Goal: Task Accomplishment & Management: Use online tool/utility

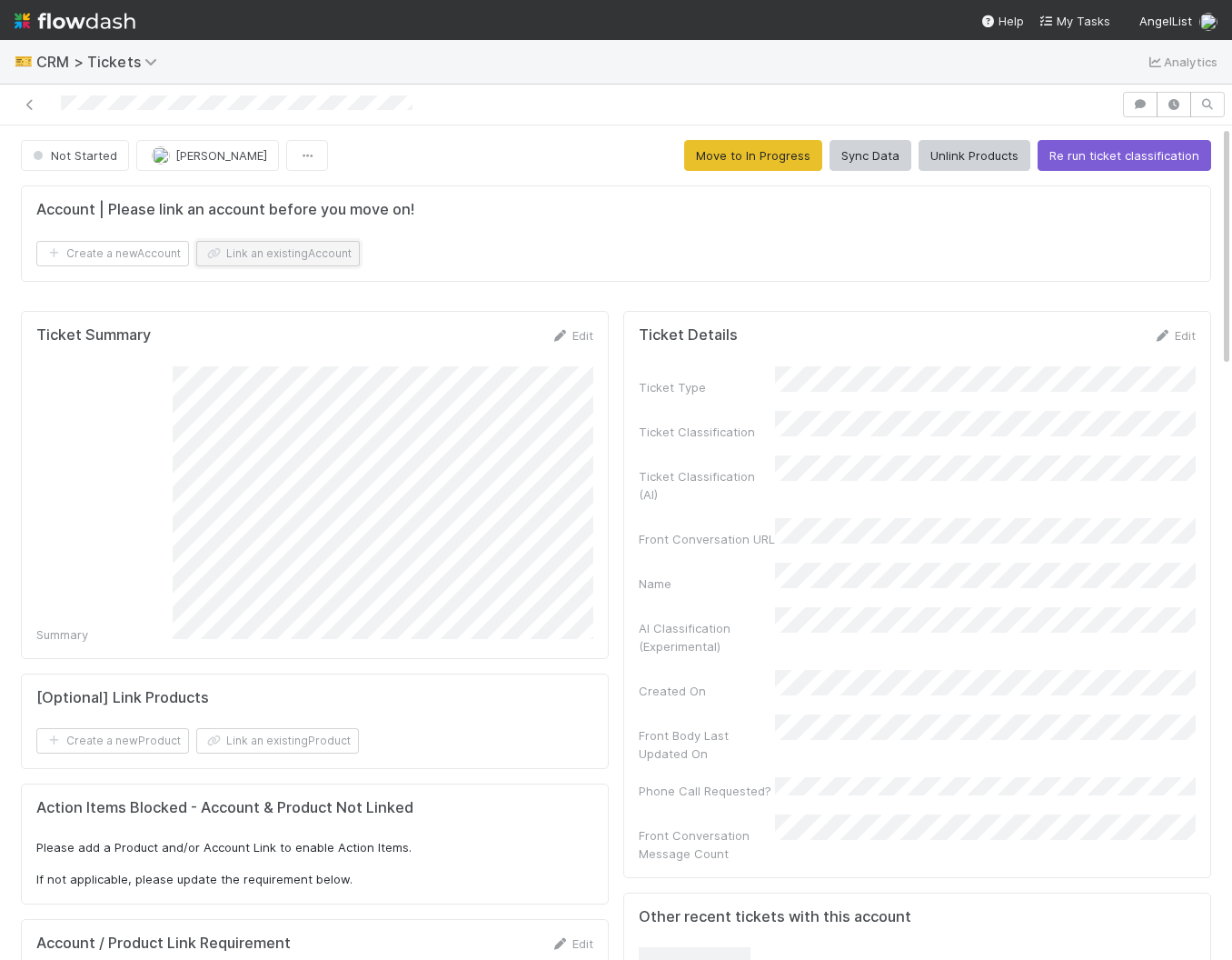
click at [284, 250] on button "Link an existing Account" at bounding box center [277, 254] width 163 height 26
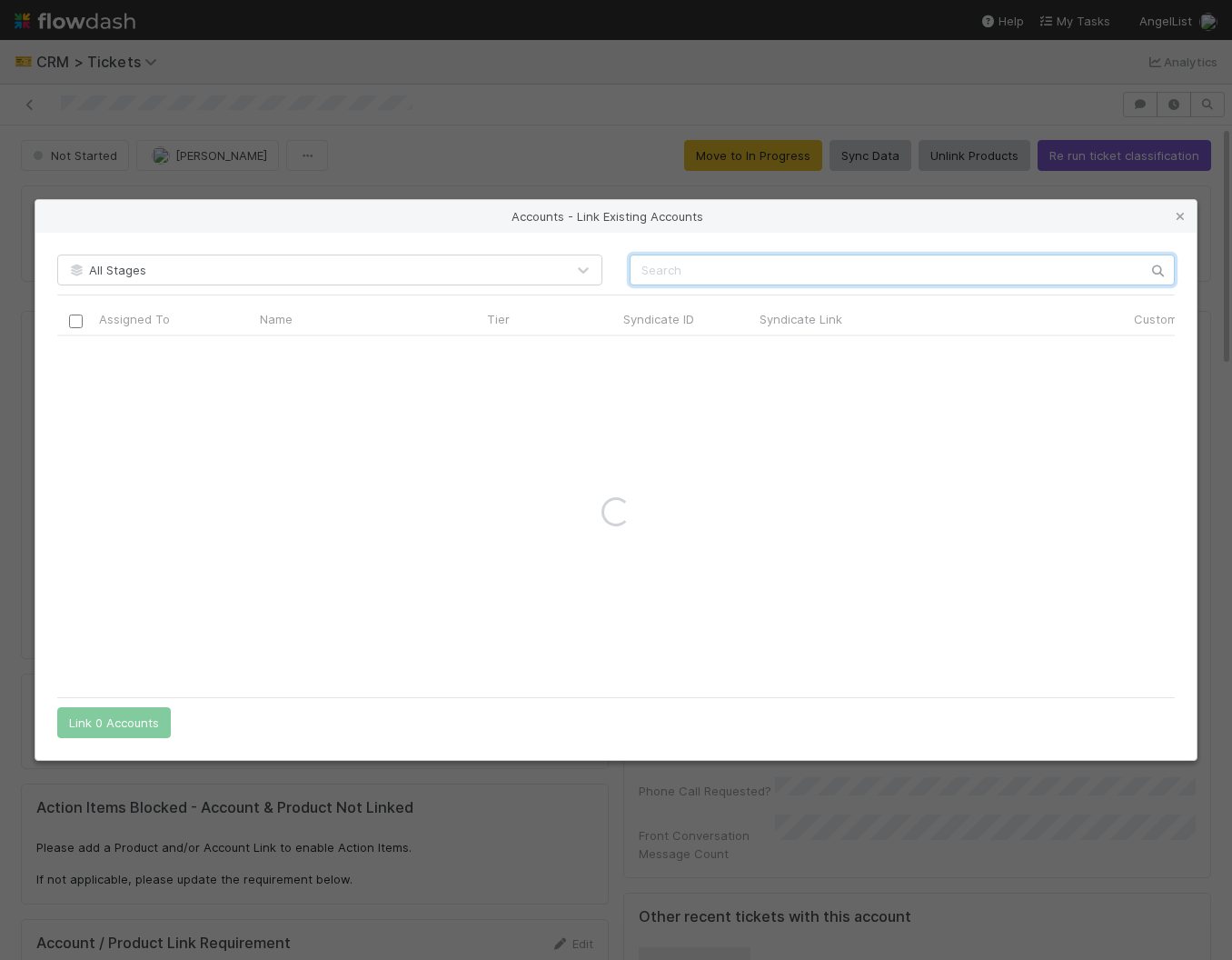
click at [779, 263] on input "text" at bounding box center [902, 269] width 545 height 30
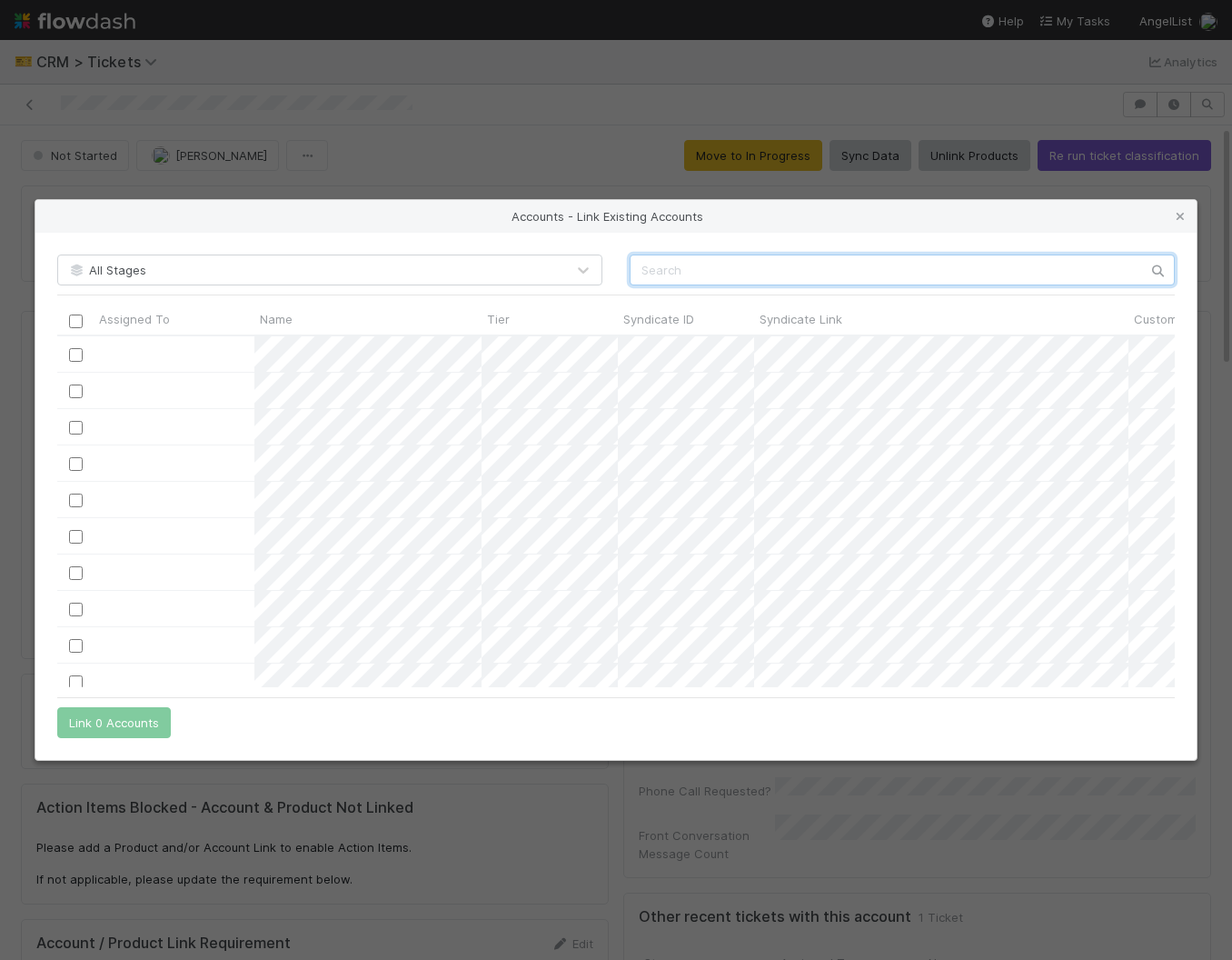
scroll to position [352, 1117]
click at [769, 274] on input "text" at bounding box center [902, 269] width 545 height 30
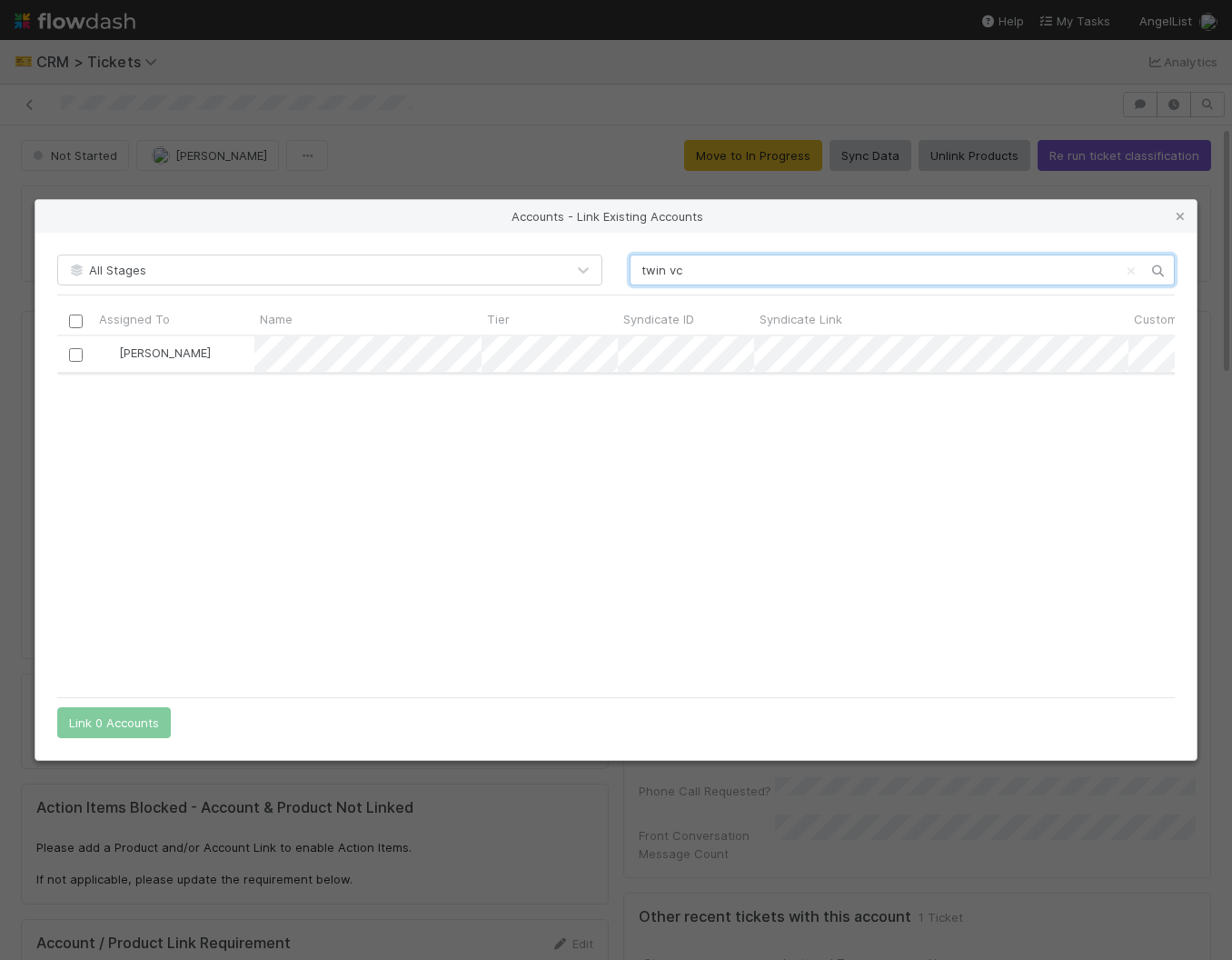
type input "twin vc"
click at [70, 350] on input "checkbox" at bounding box center [76, 355] width 14 height 14
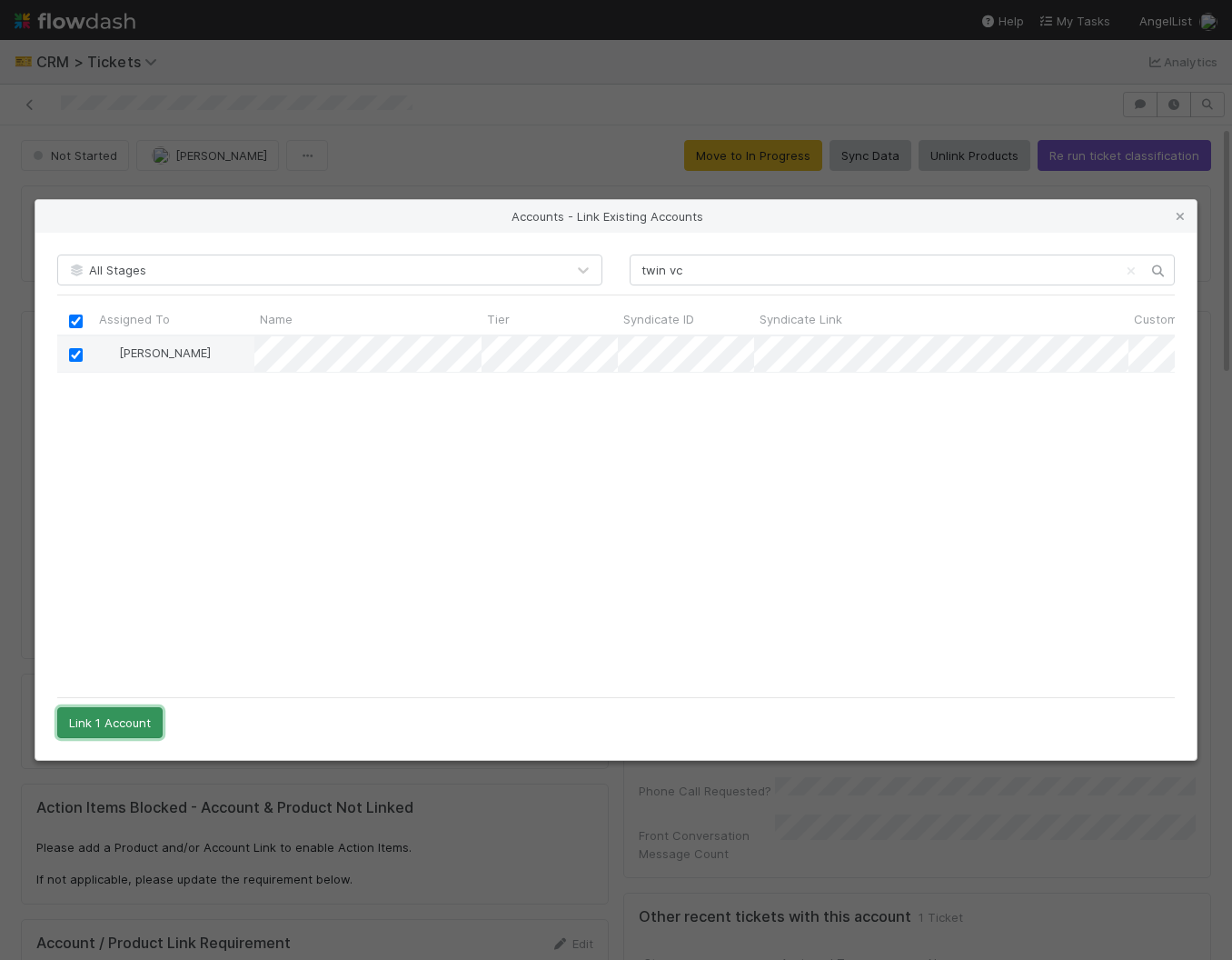
click at [110, 711] on button "Link 1 Account" at bounding box center [110, 722] width 105 height 30
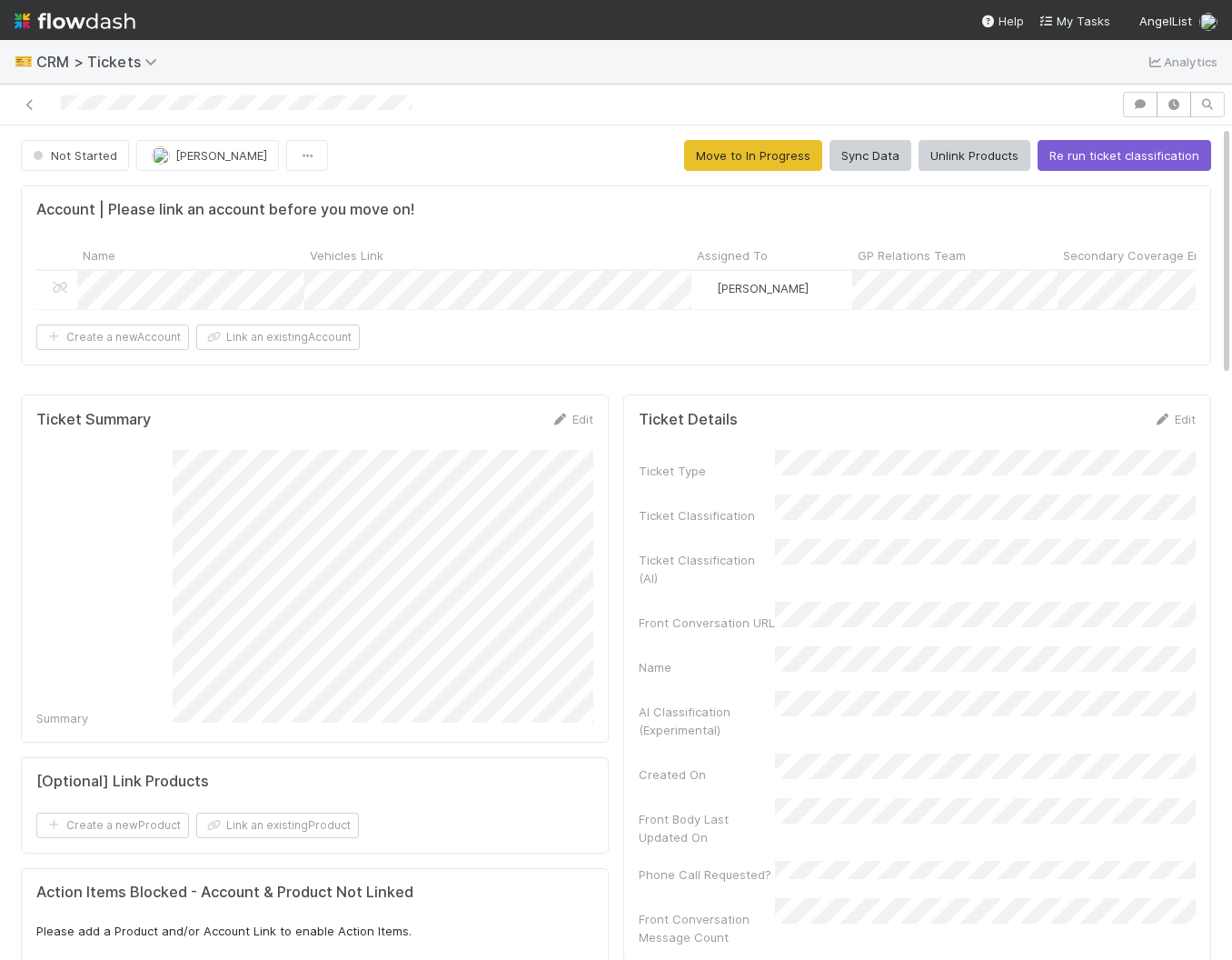
click at [725, 159] on button "Move to In Progress" at bounding box center [754, 154] width 139 height 30
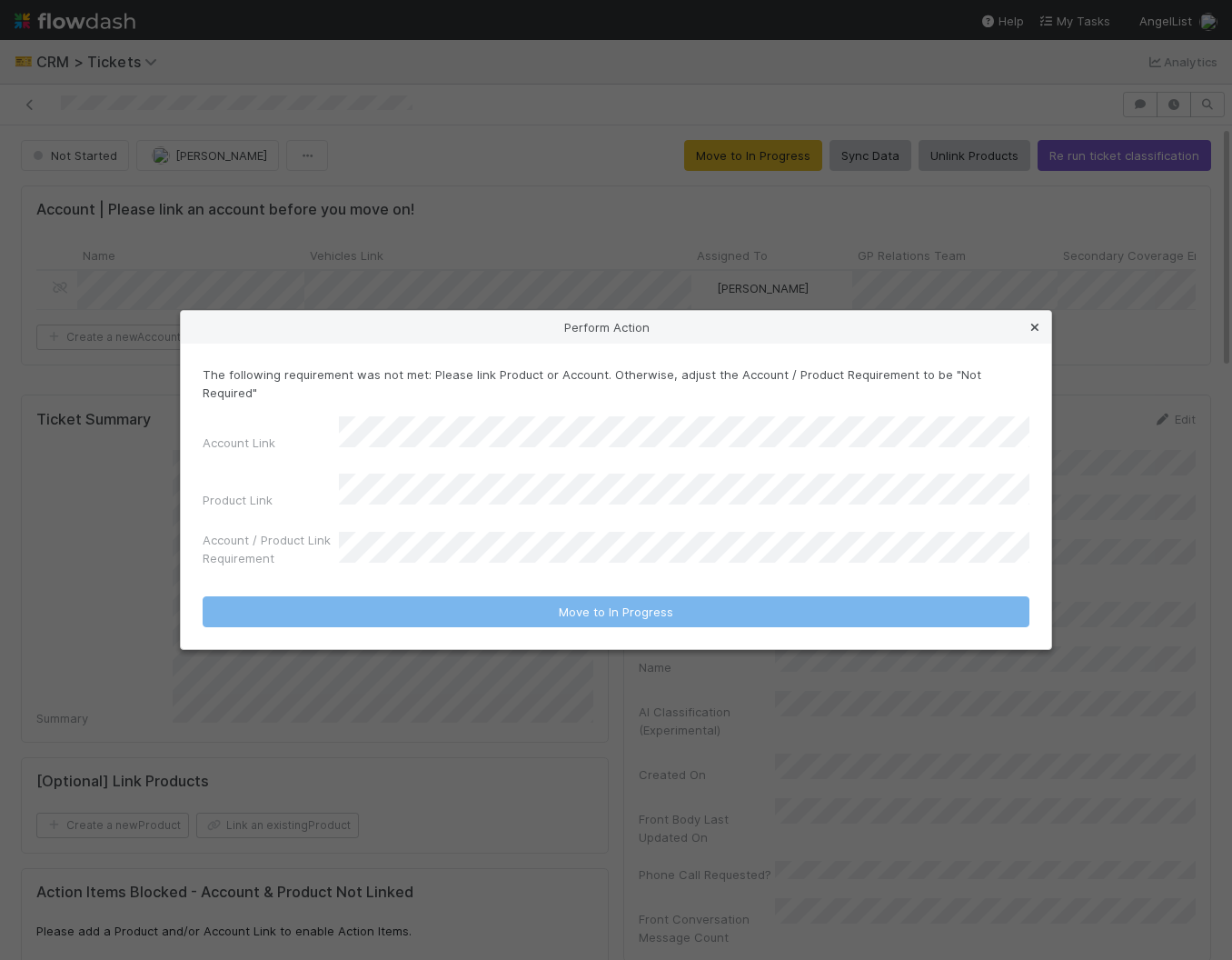
click at [1037, 334] on icon at bounding box center [1034, 327] width 18 height 12
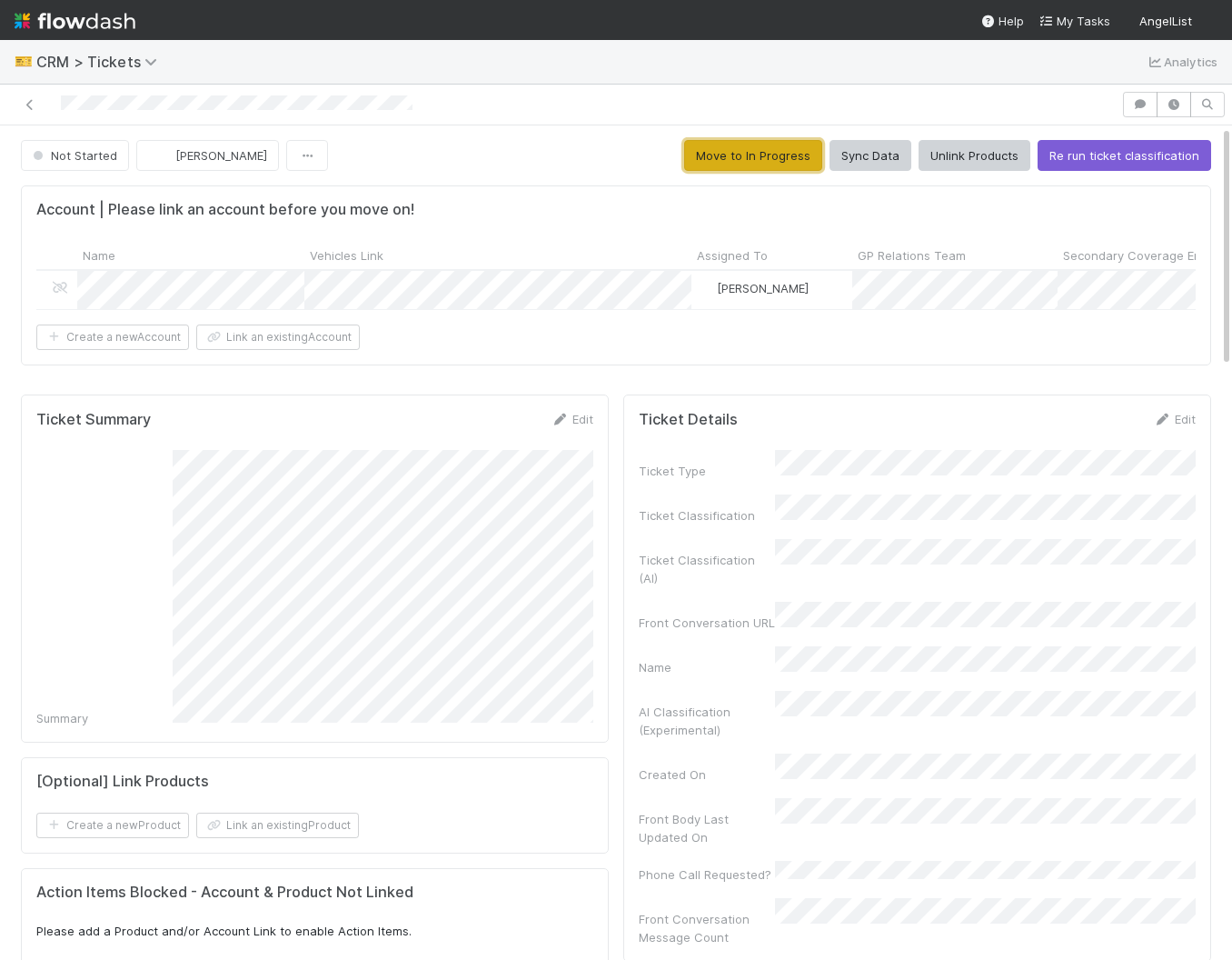
click at [765, 167] on button "Move to In Progress" at bounding box center [754, 154] width 139 height 30
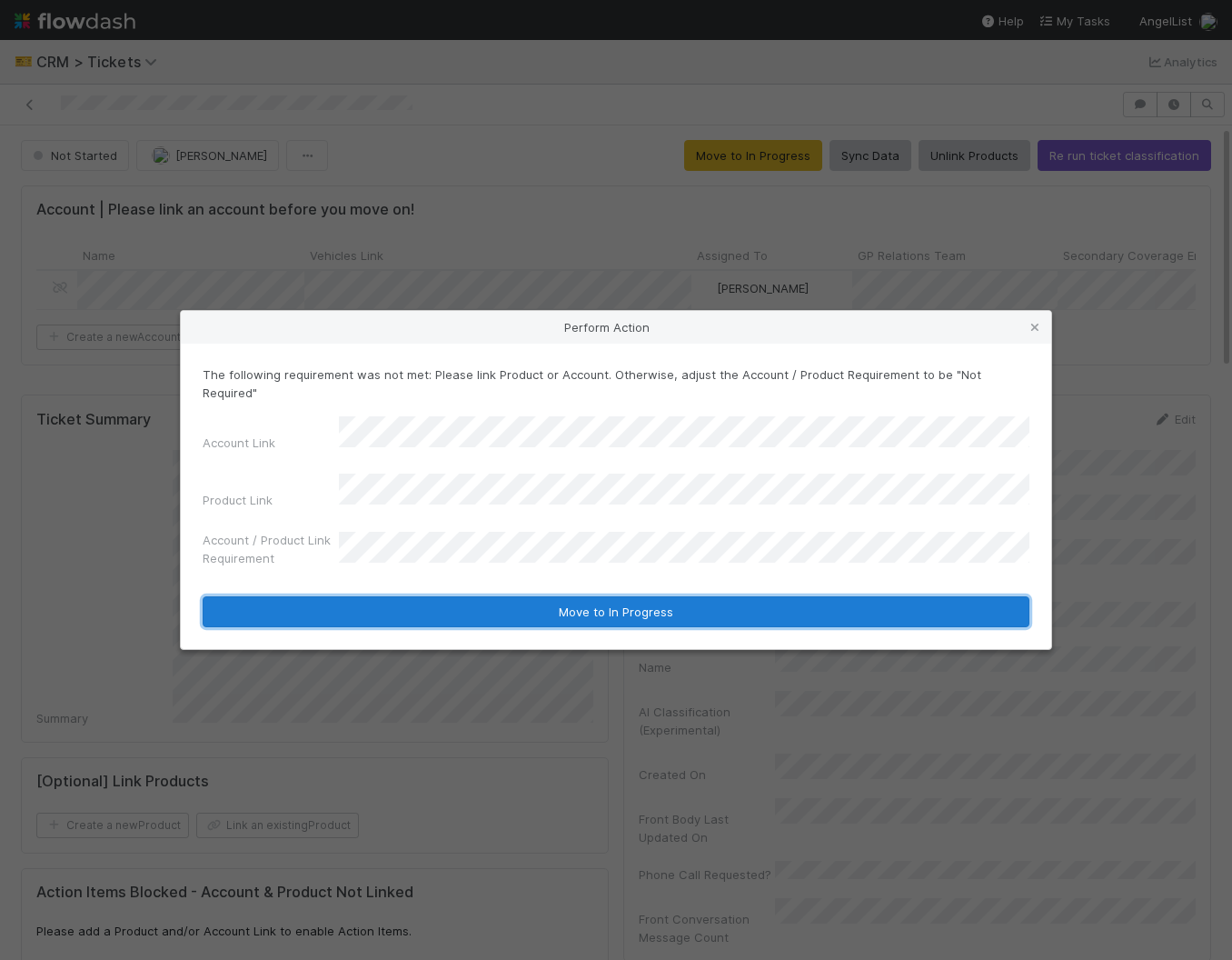
click at [506, 597] on button "Move to In Progress" at bounding box center [615, 611] width 827 height 30
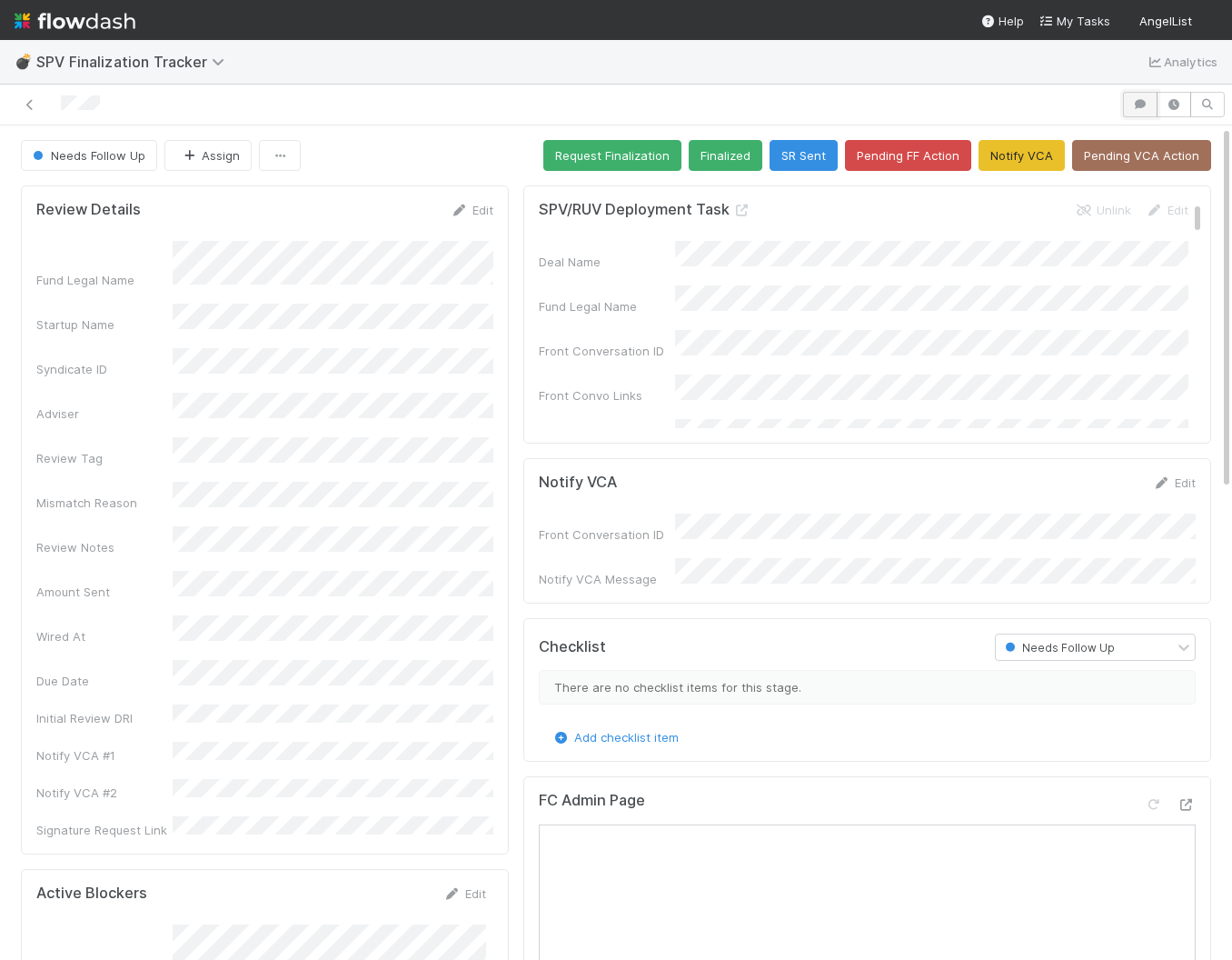
click at [1133, 104] on icon "button" at bounding box center [1141, 104] width 18 height 11
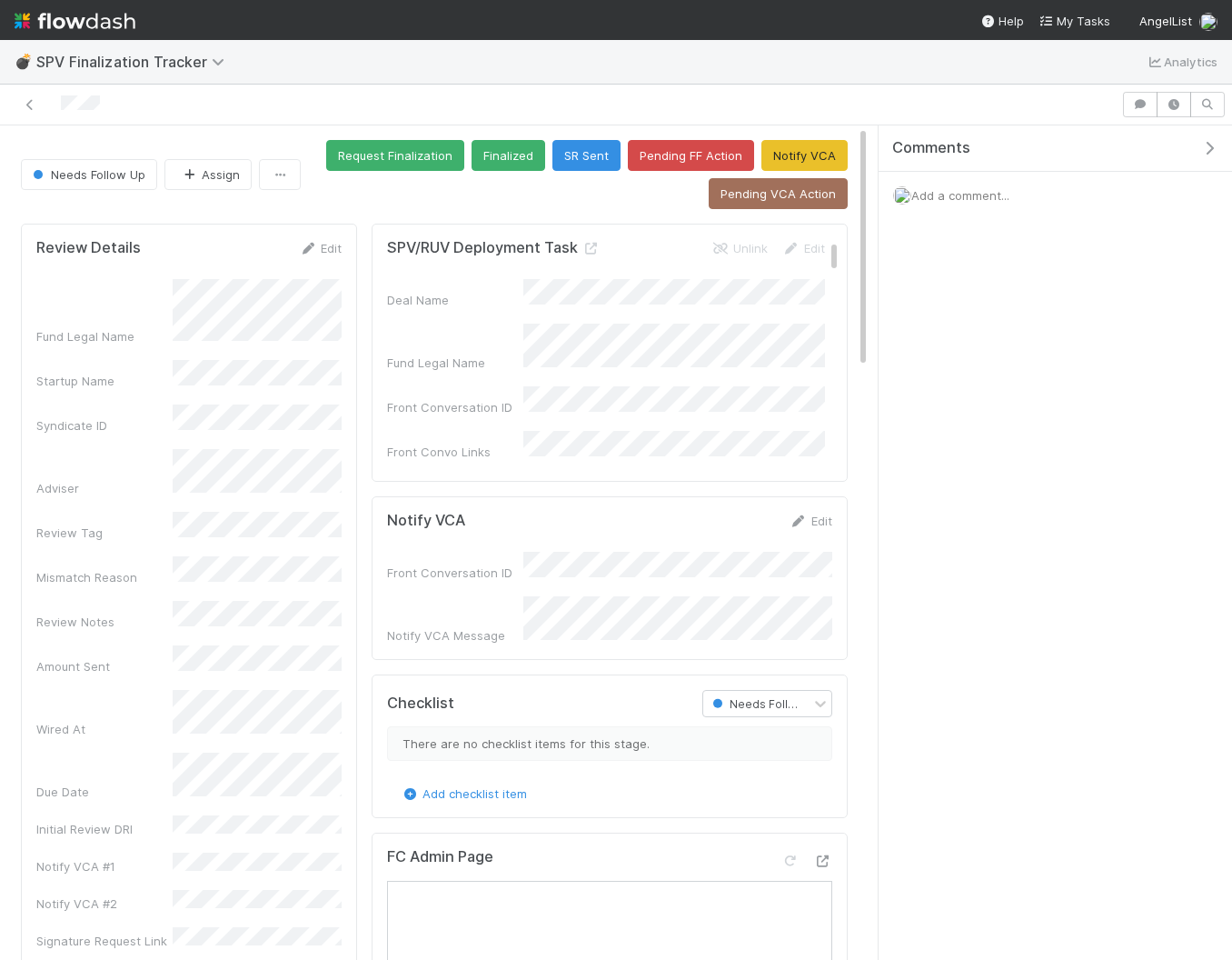
click at [953, 217] on div "Add a comment..." at bounding box center [1055, 195] width 354 height 47
click at [948, 197] on span "Add a comment..." at bounding box center [960, 196] width 98 height 15
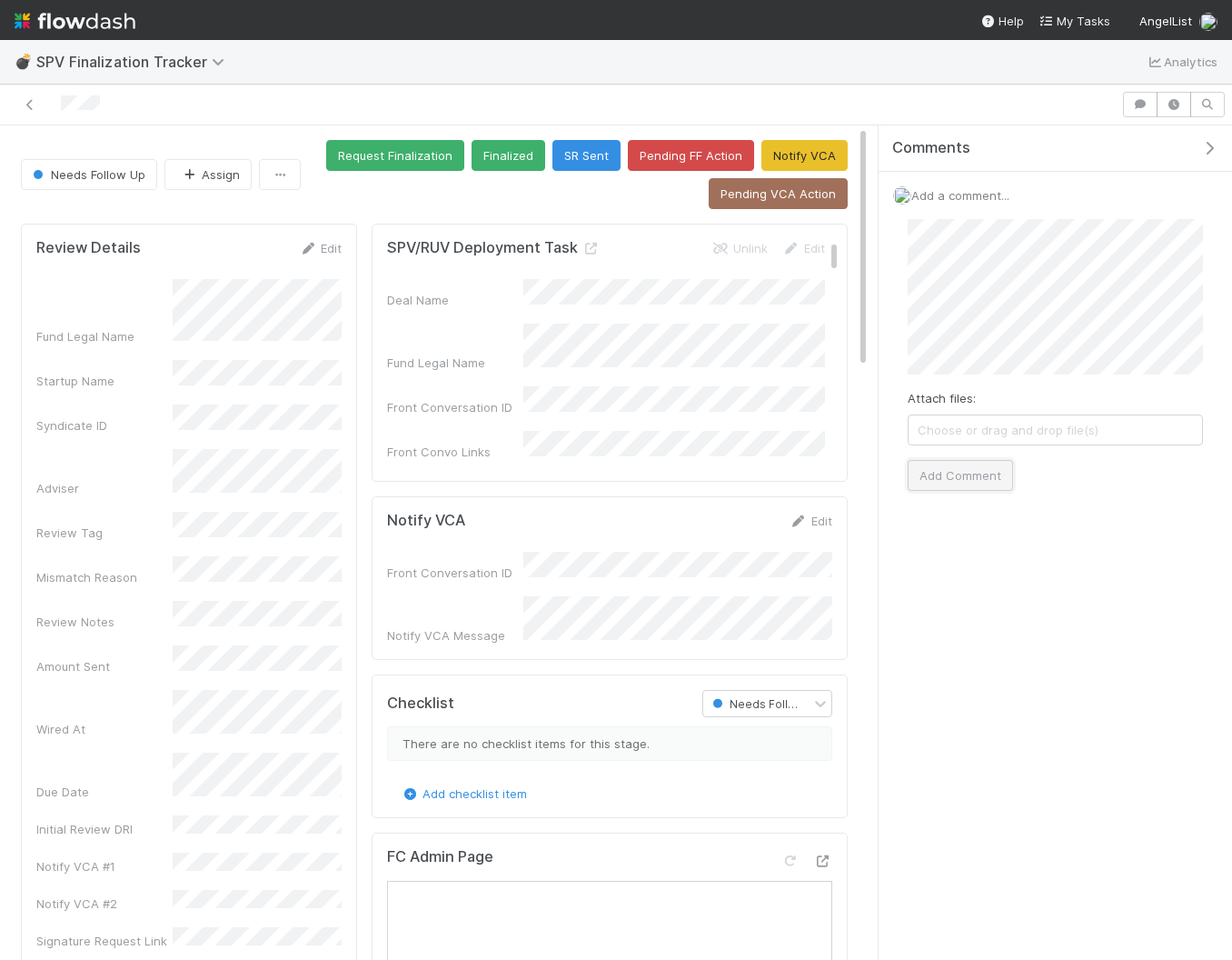
click at [967, 470] on button "Add Comment" at bounding box center [960, 475] width 105 height 30
